Goal: Information Seeking & Learning: Find specific fact

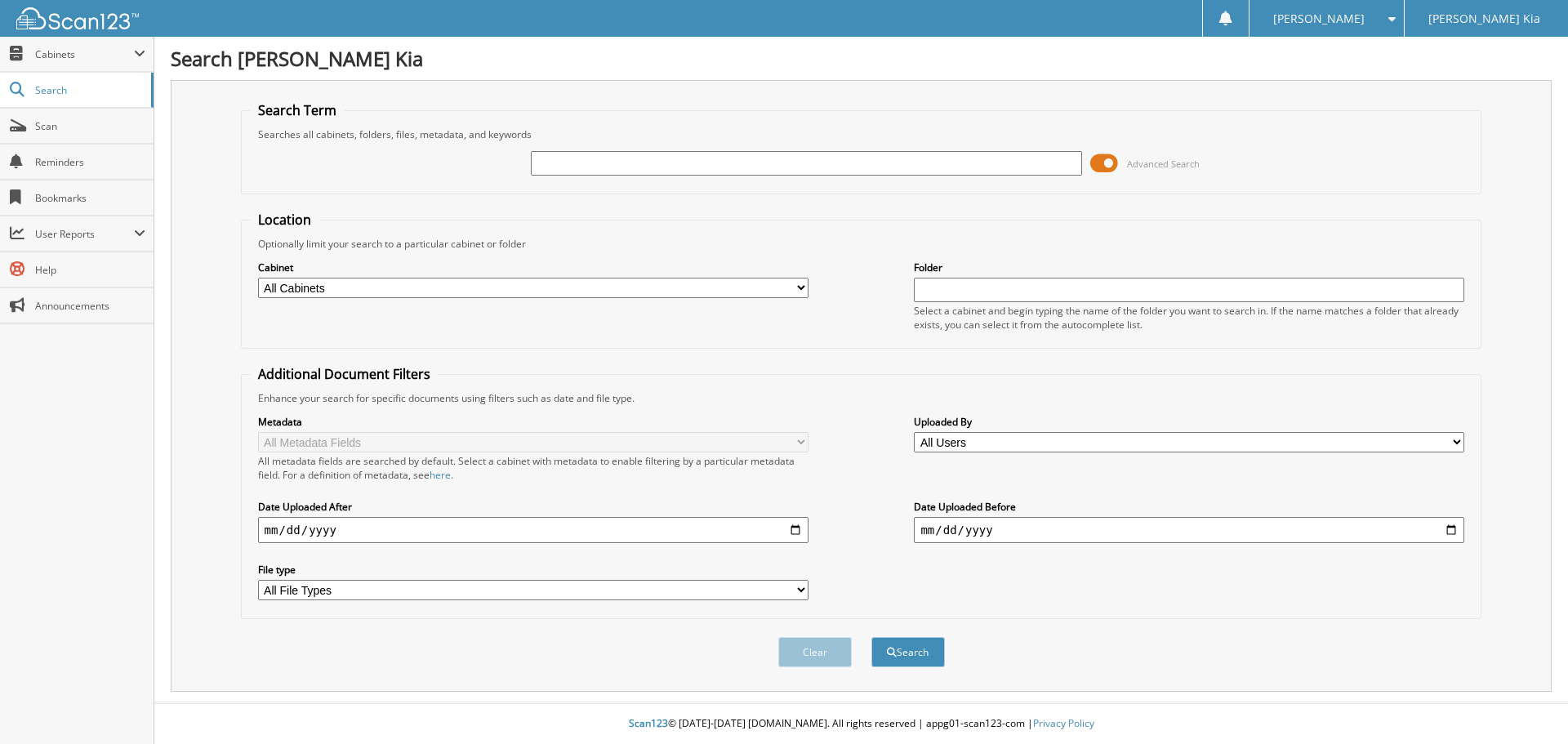
click at [575, 162] on input "text" at bounding box center [805, 163] width 550 height 25
type input "521146"
click at [872, 637] on button "Search" at bounding box center [909, 652] width 74 height 30
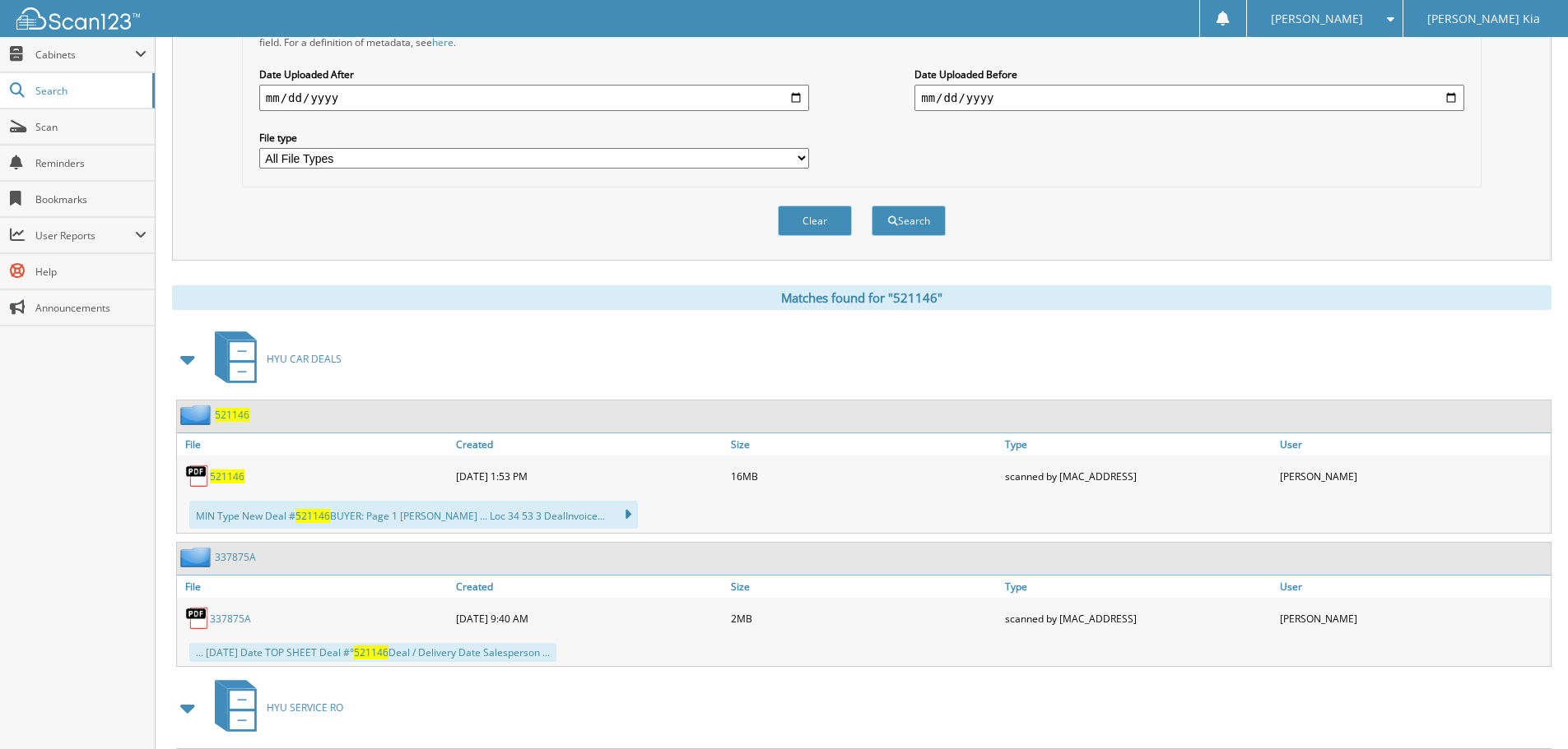
scroll to position [576, 0]
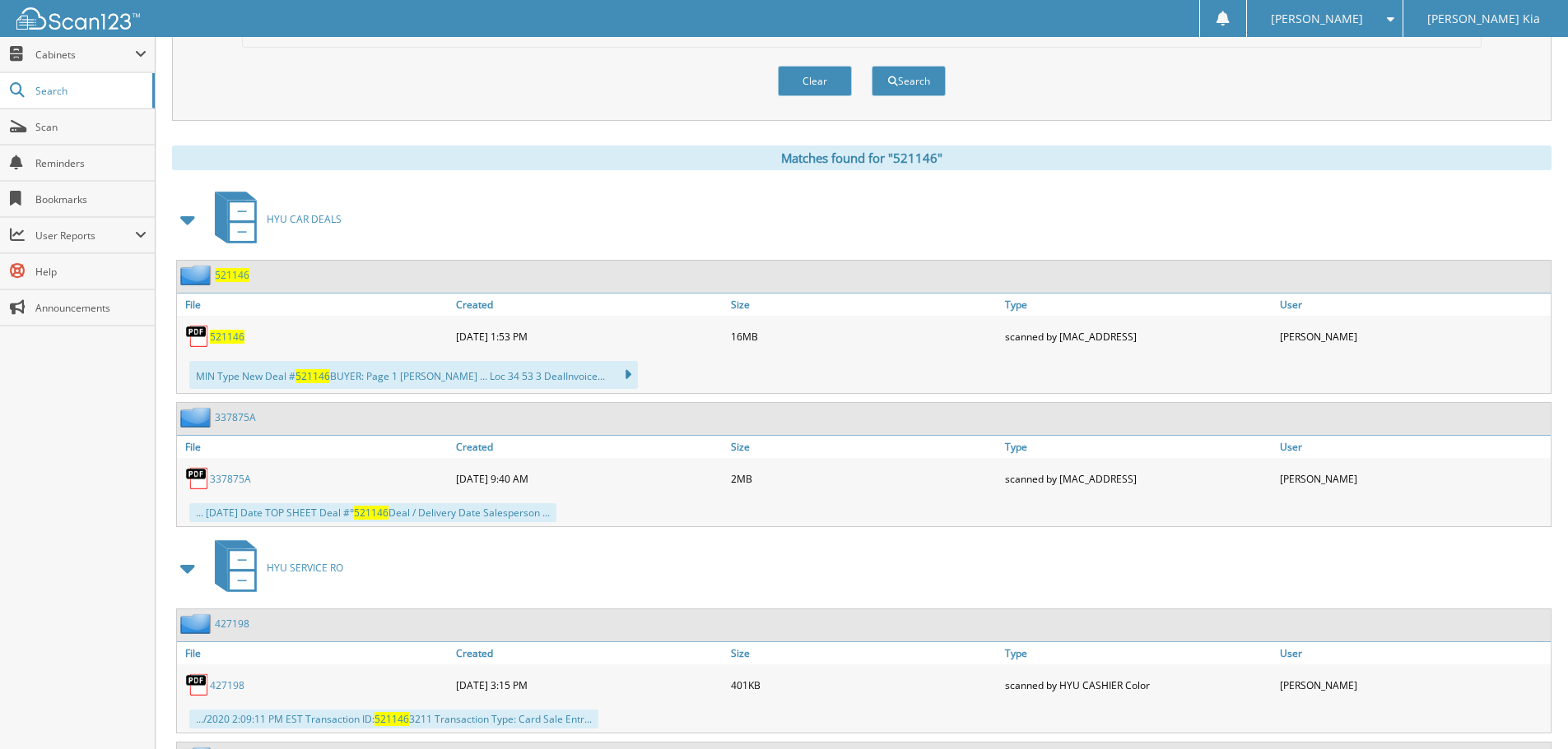
click at [229, 337] on span "521146" at bounding box center [228, 336] width 35 height 14
click at [106, 91] on span "Search" at bounding box center [90, 91] width 109 height 14
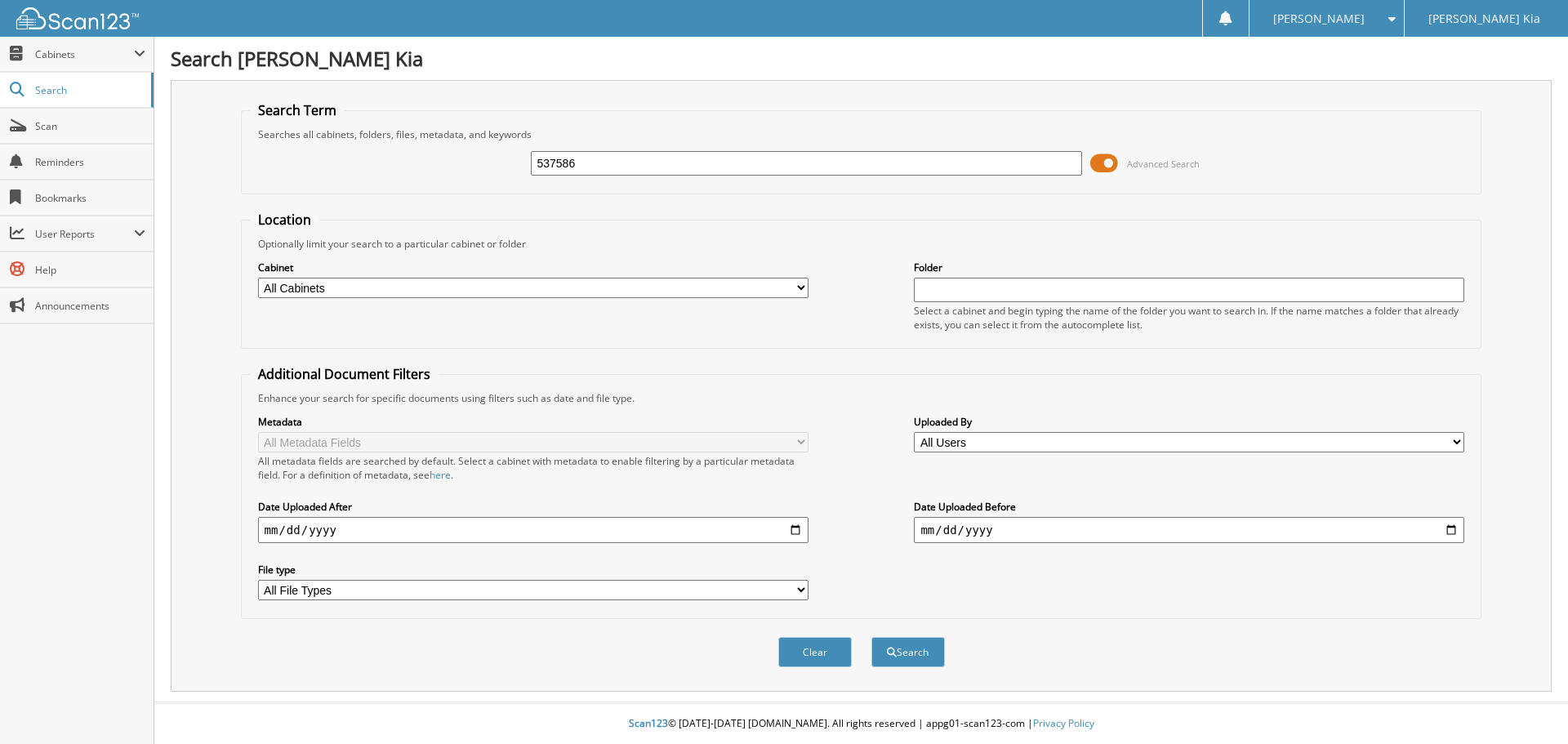
type input "537586"
click at [872, 637] on button "Search" at bounding box center [909, 652] width 74 height 30
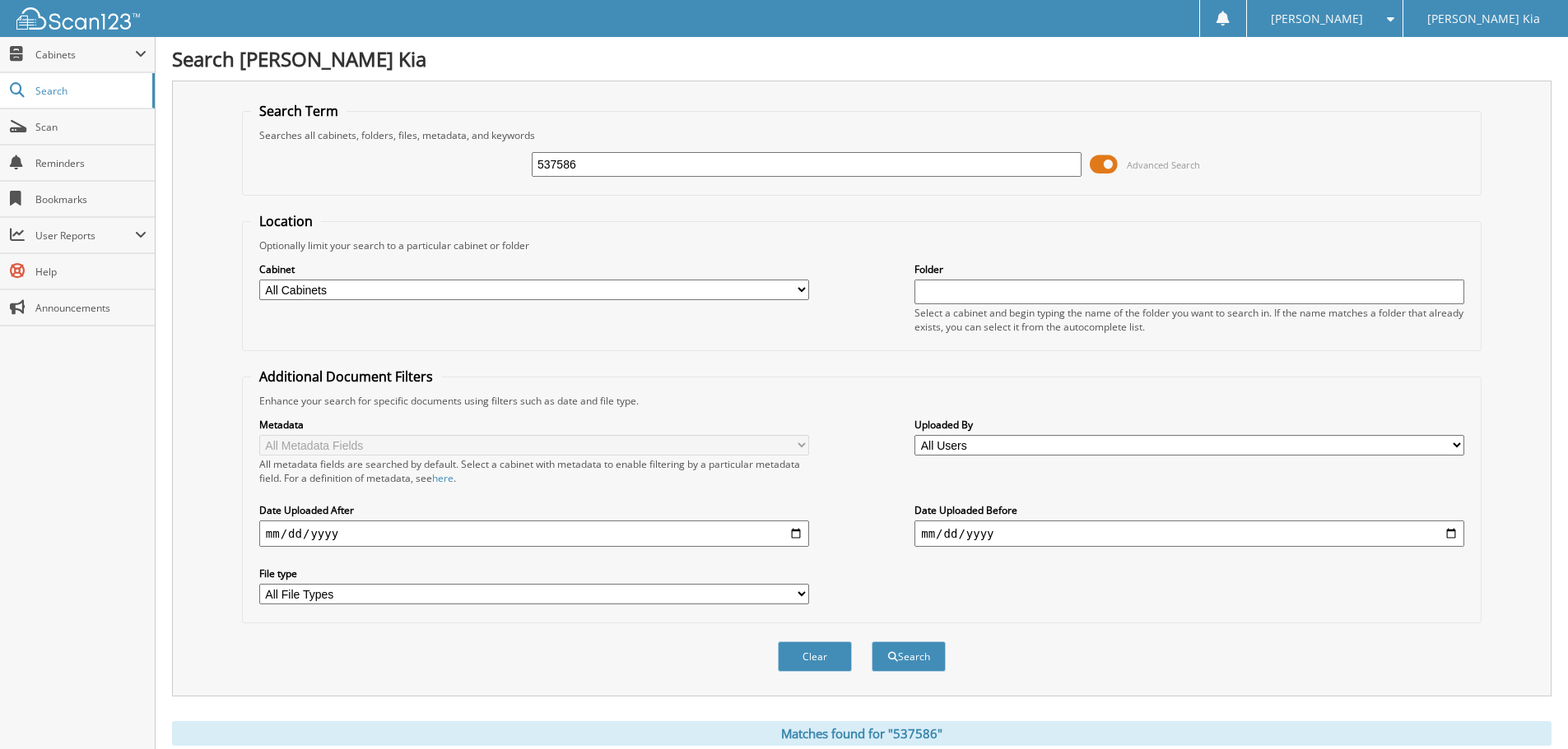
scroll to position [329, 0]
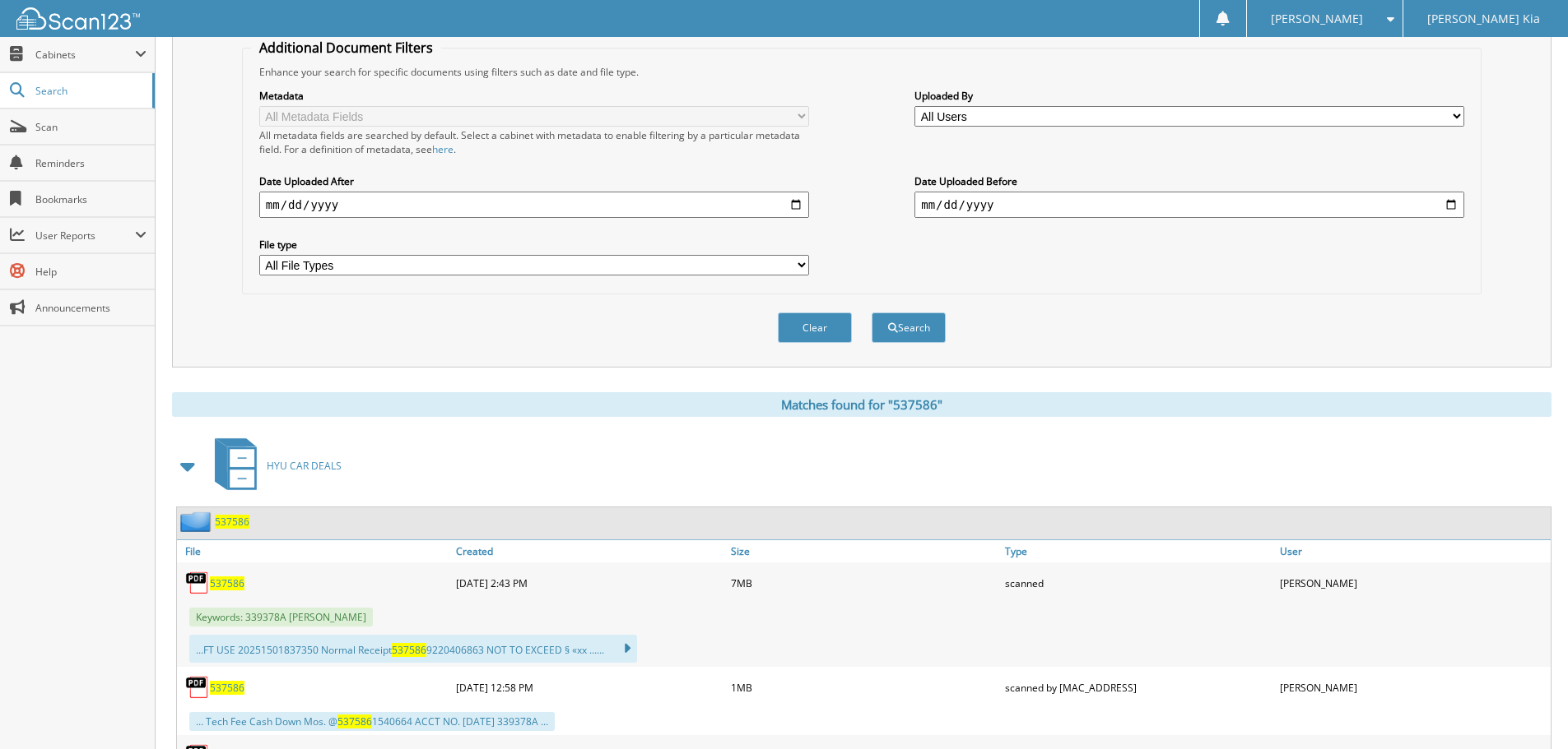
click at [221, 582] on span "537586" at bounding box center [228, 584] width 35 height 14
